Goal: Browse casually: Explore the website without a specific task or goal

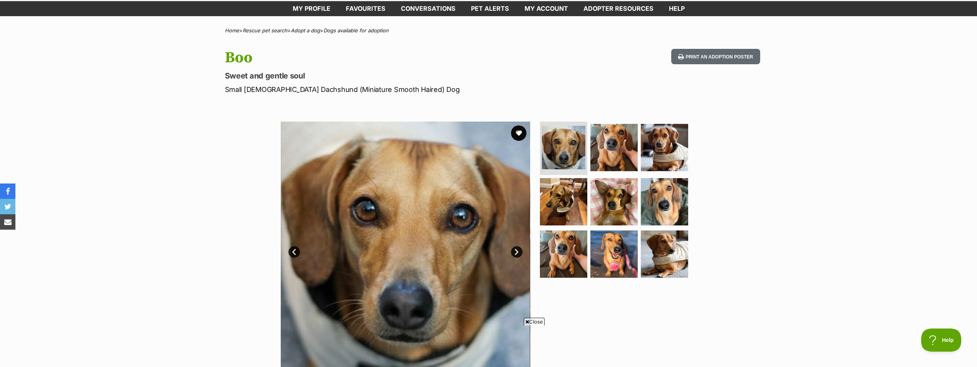
click at [518, 250] on link "Next" at bounding box center [517, 252] width 12 height 12
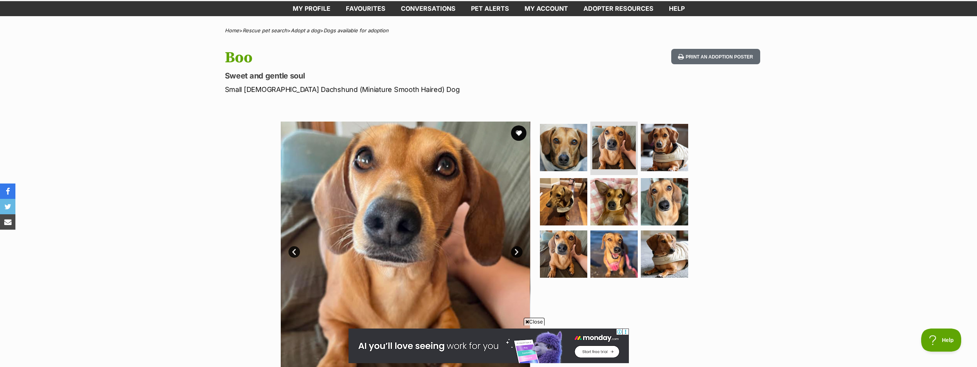
click at [518, 250] on link "Next" at bounding box center [517, 252] width 12 height 12
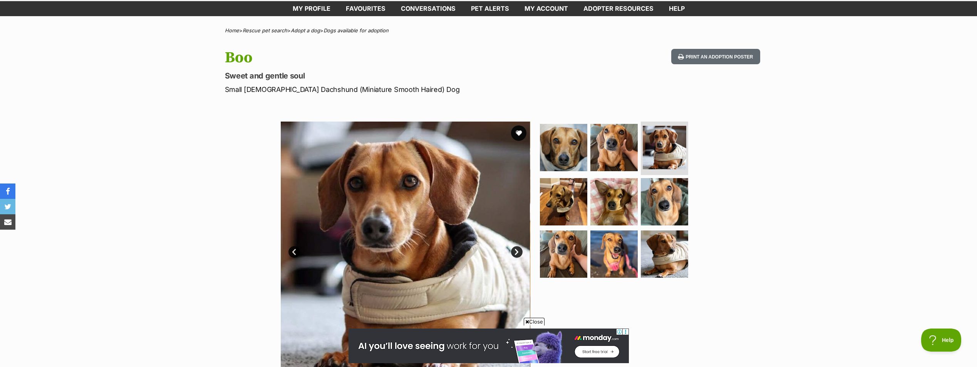
click at [518, 250] on link "Next" at bounding box center [517, 252] width 12 height 12
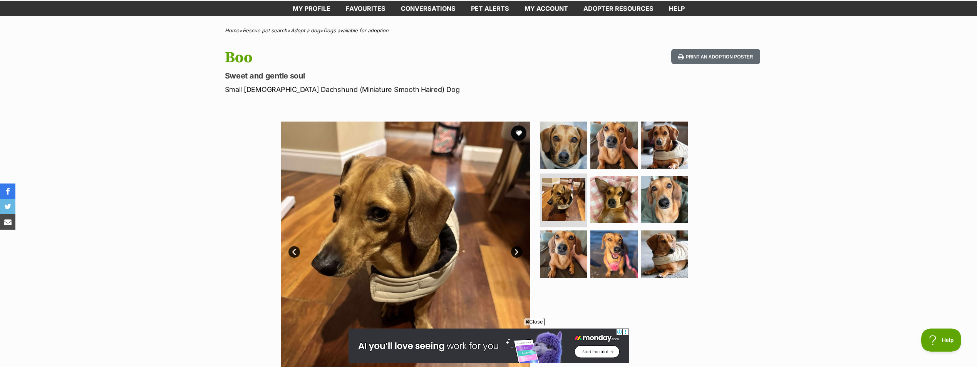
click at [518, 250] on link "Next" at bounding box center [517, 252] width 12 height 12
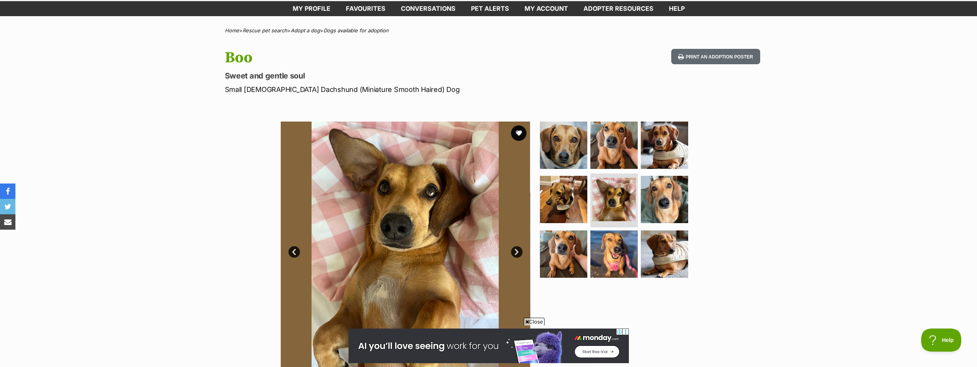
click at [518, 250] on link "Next" at bounding box center [517, 252] width 12 height 12
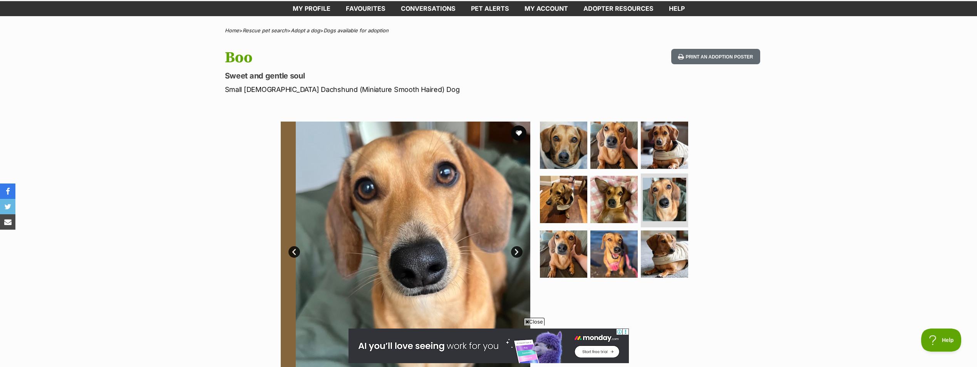
click at [518, 250] on link "Next" at bounding box center [517, 252] width 12 height 12
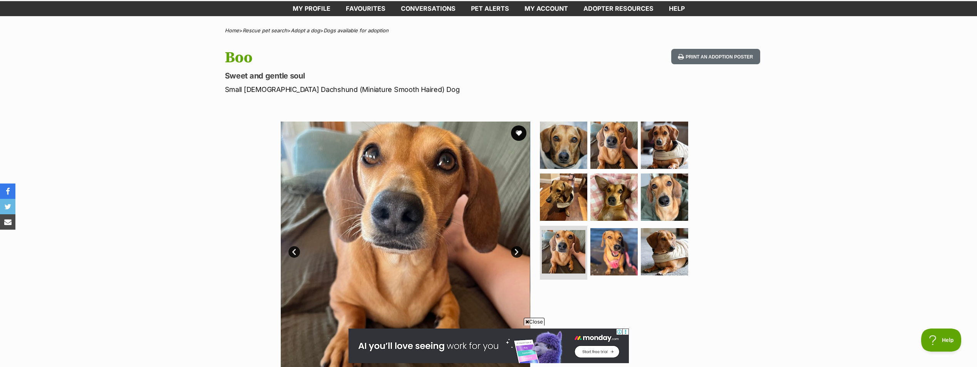
click at [518, 250] on link "Next" at bounding box center [517, 252] width 12 height 12
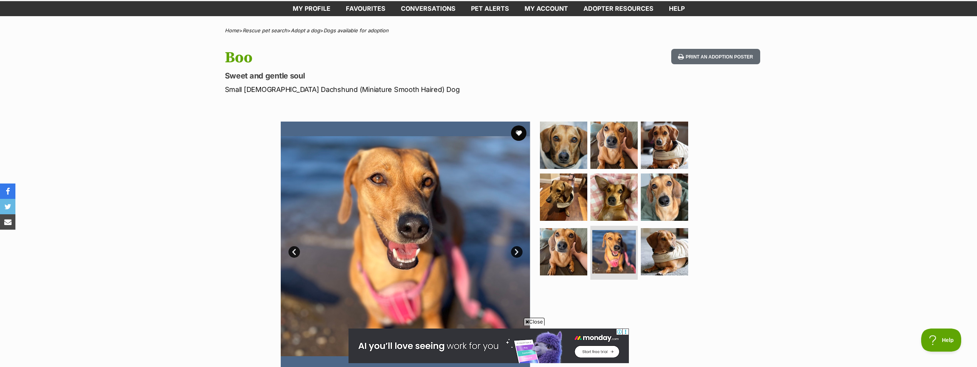
click at [518, 250] on link "Next" at bounding box center [517, 252] width 12 height 12
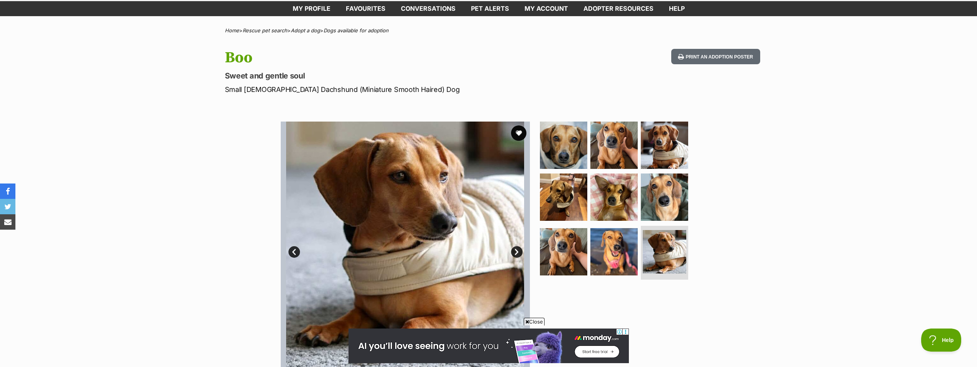
click at [518, 250] on link "Next" at bounding box center [517, 252] width 12 height 12
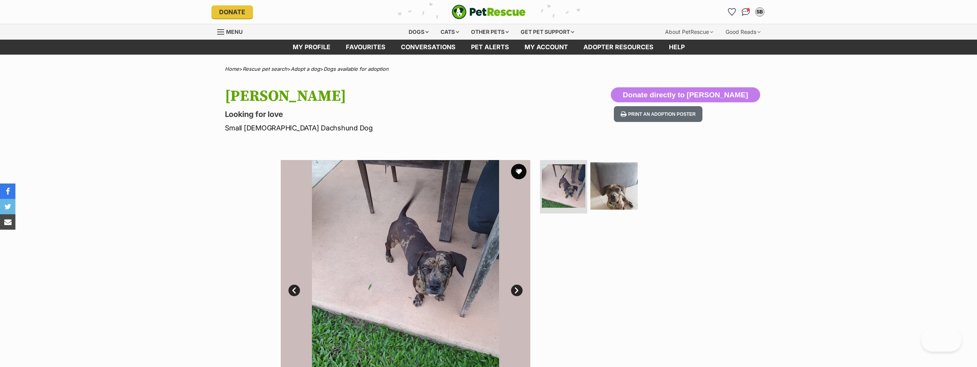
click at [515, 285] on img at bounding box center [405, 284] width 249 height 249
click at [516, 285] on link "Next" at bounding box center [517, 291] width 12 height 12
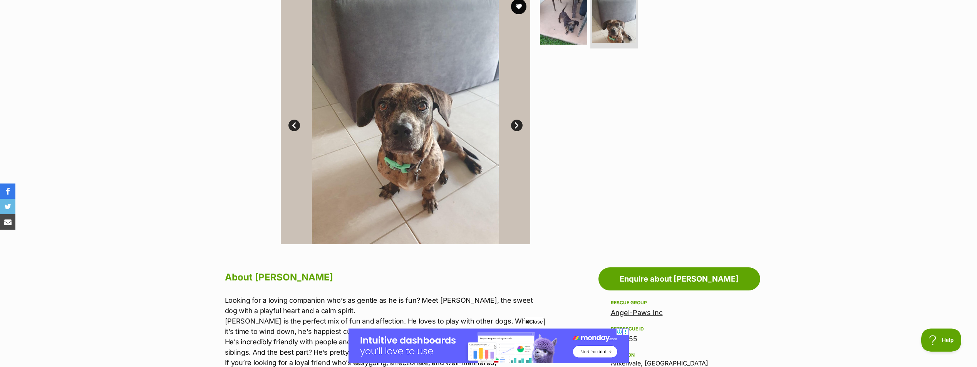
scroll to position [154, 0]
